Goal: Task Accomplishment & Management: Complete application form

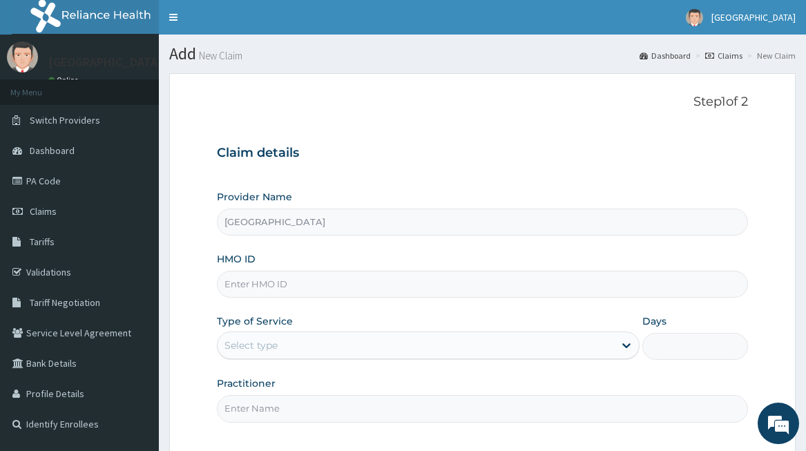
scroll to position [127, 0]
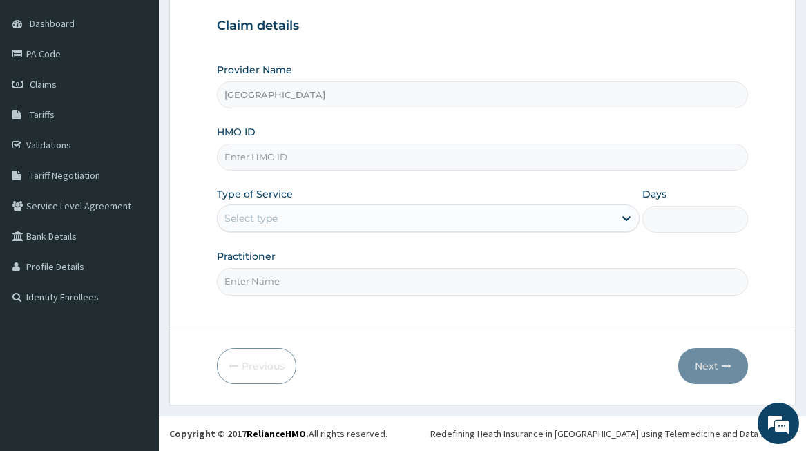
click at [288, 160] on input "HMO ID" at bounding box center [482, 157] width 531 height 27
type input "t"
type input "TLR/10072/B"
click at [287, 222] on div "Select type" at bounding box center [416, 218] width 397 height 22
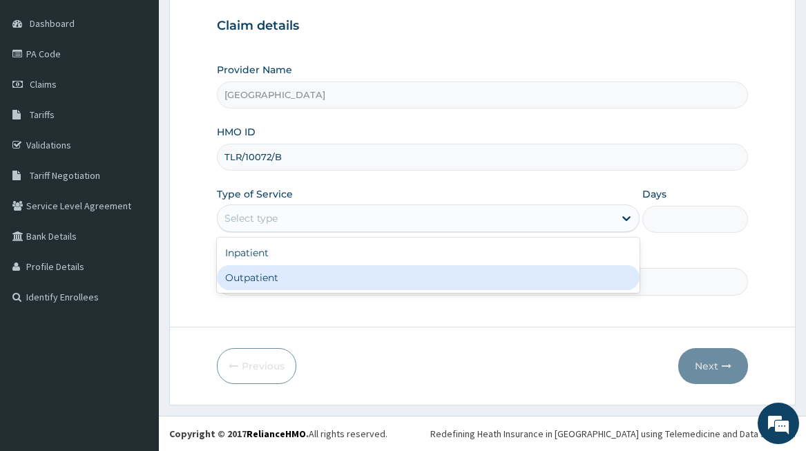
click at [256, 280] on div "Outpatient" at bounding box center [428, 277] width 423 height 25
type input "1"
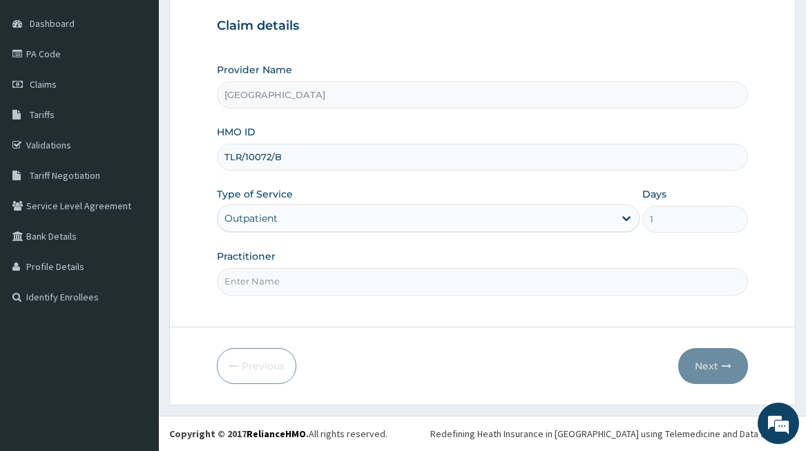
click at [257, 280] on input "Practitioner" at bounding box center [482, 281] width 531 height 27
type input "ADONAI"
click at [708, 364] on button "Next" at bounding box center [713, 366] width 70 height 36
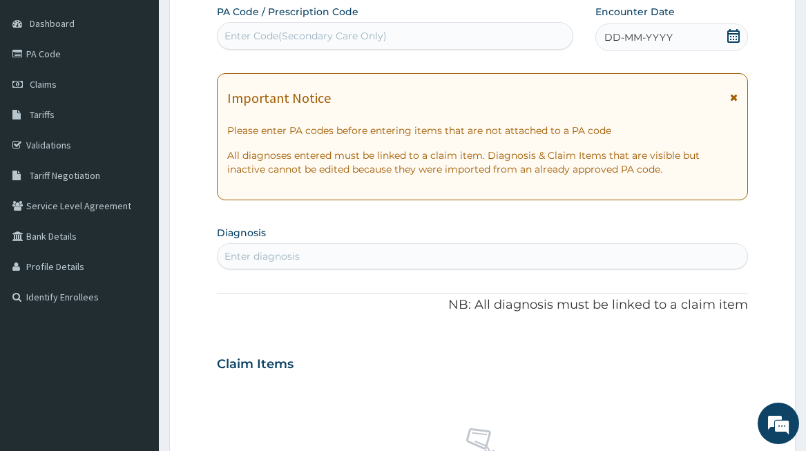
click at [729, 39] on icon at bounding box center [734, 36] width 14 height 14
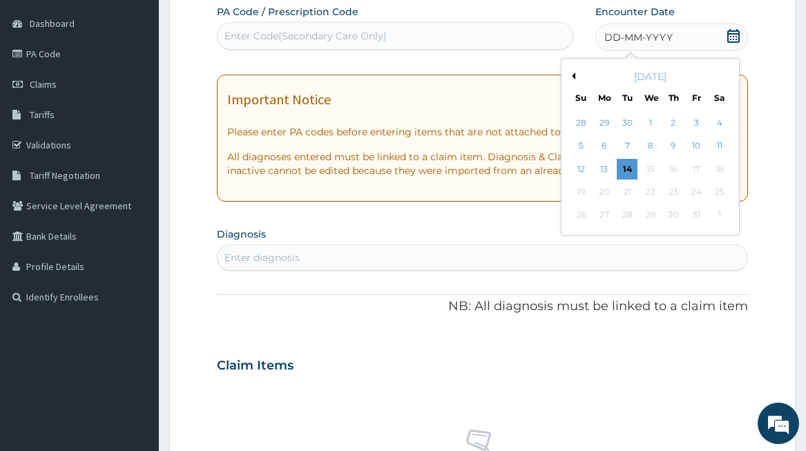
click at [573, 76] on button "Previous Month" at bounding box center [572, 76] width 7 height 7
click at [650, 189] on div "24" at bounding box center [650, 192] width 21 height 21
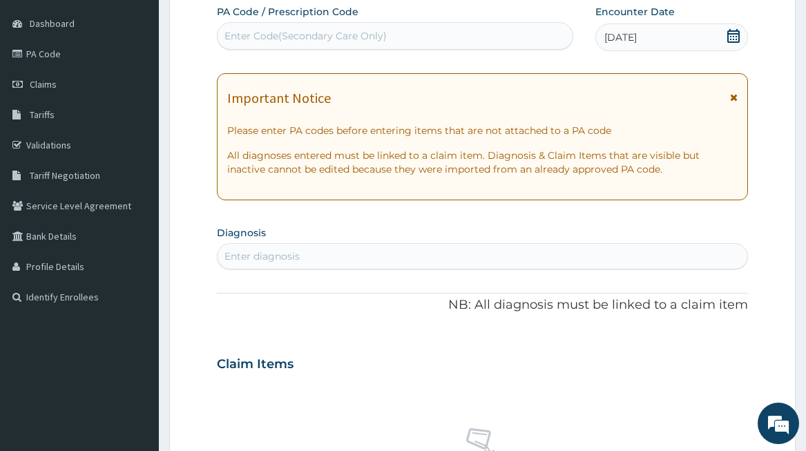
click at [314, 259] on div "Enter diagnosis" at bounding box center [483, 256] width 530 height 22
click at [288, 254] on div "Enter diagnosis" at bounding box center [262, 256] width 75 height 14
type input "[MEDICAL_DATA]"
click at [383, 37] on div "Enter Code(Secondary Care Only)" at bounding box center [306, 36] width 162 height 14
click at [392, 35] on div "Enter Code(Secondary Care Only)" at bounding box center [395, 36] width 355 height 22
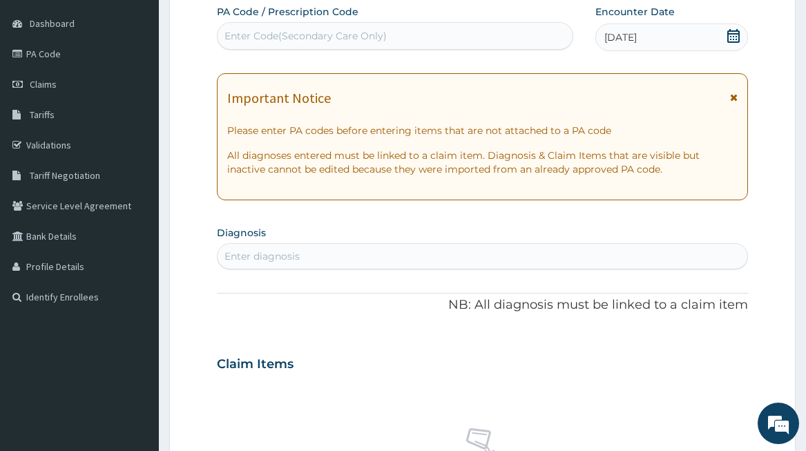
click at [335, 262] on div "Enter diagnosis" at bounding box center [483, 256] width 530 height 22
type input "[MEDICAL_DATA]"
